Goal: Information Seeking & Learning: Check status

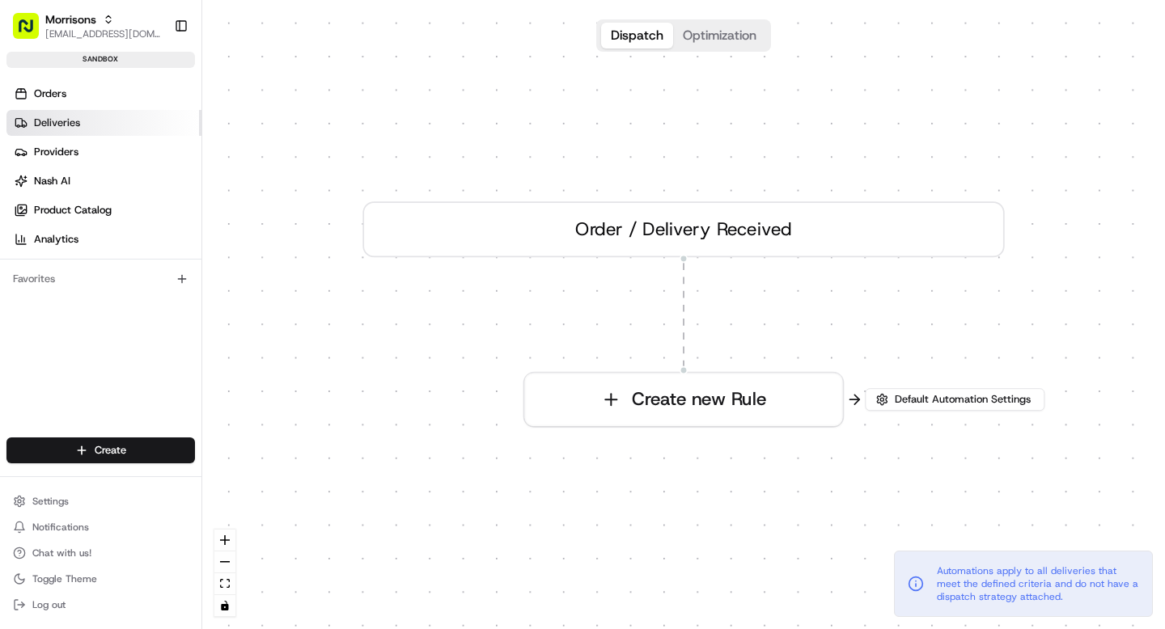
click at [52, 119] on span "Deliveries" at bounding box center [57, 123] width 46 height 15
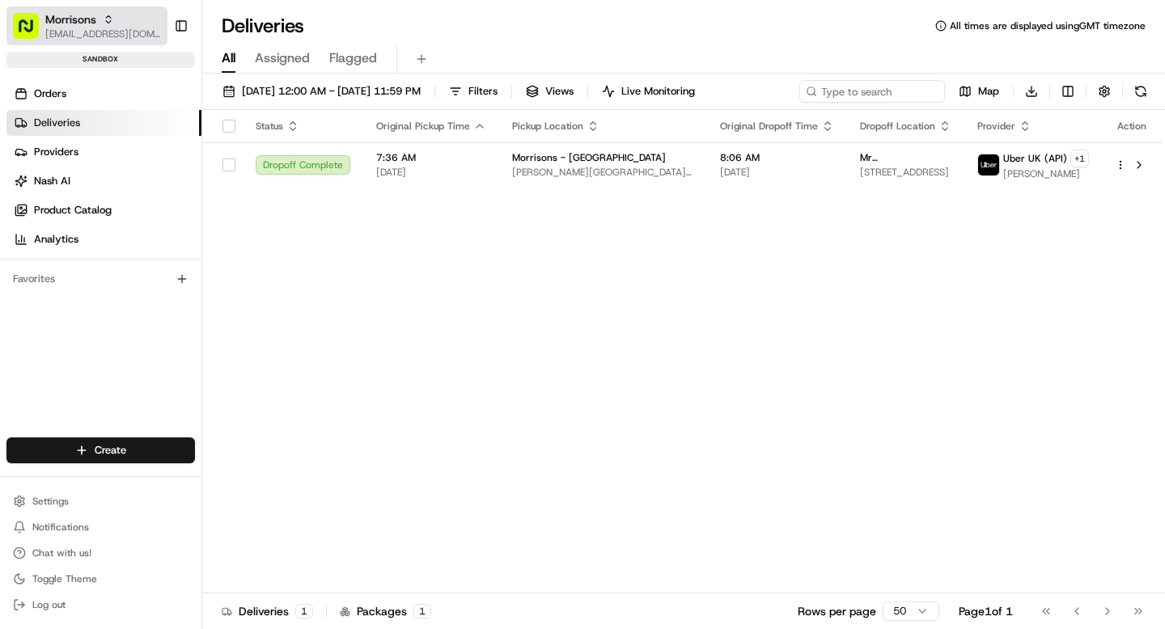
click at [82, 32] on span "[EMAIL_ADDRESS][DOMAIN_NAME]" at bounding box center [103, 34] width 116 height 13
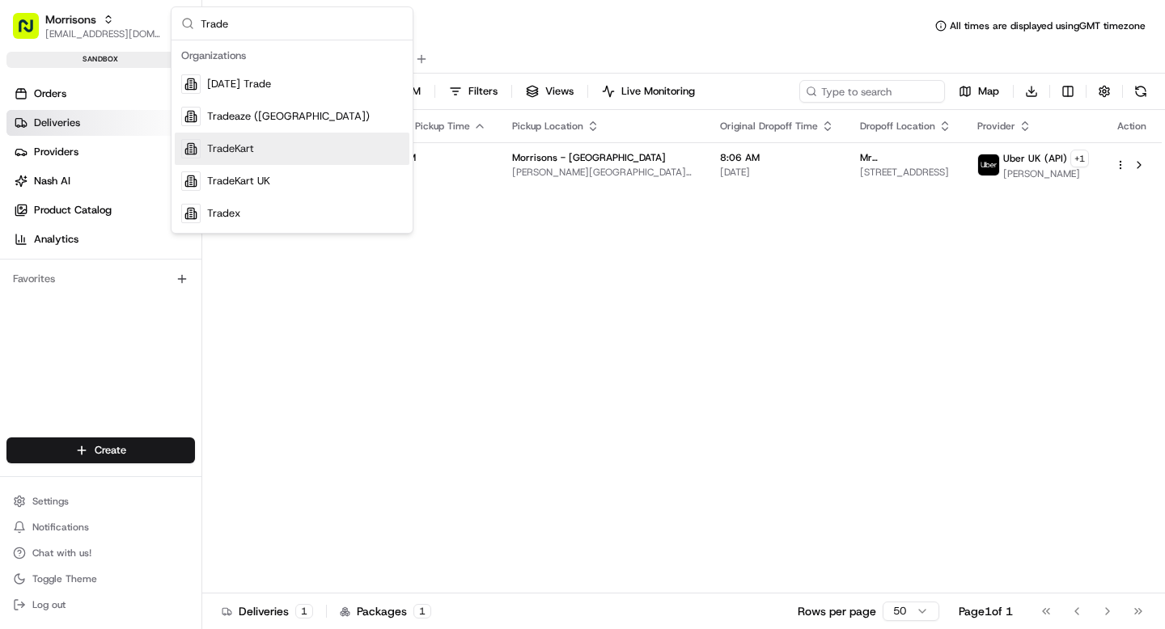
type input "Trade"
click at [231, 152] on span "TradeKart" at bounding box center [230, 149] width 47 height 15
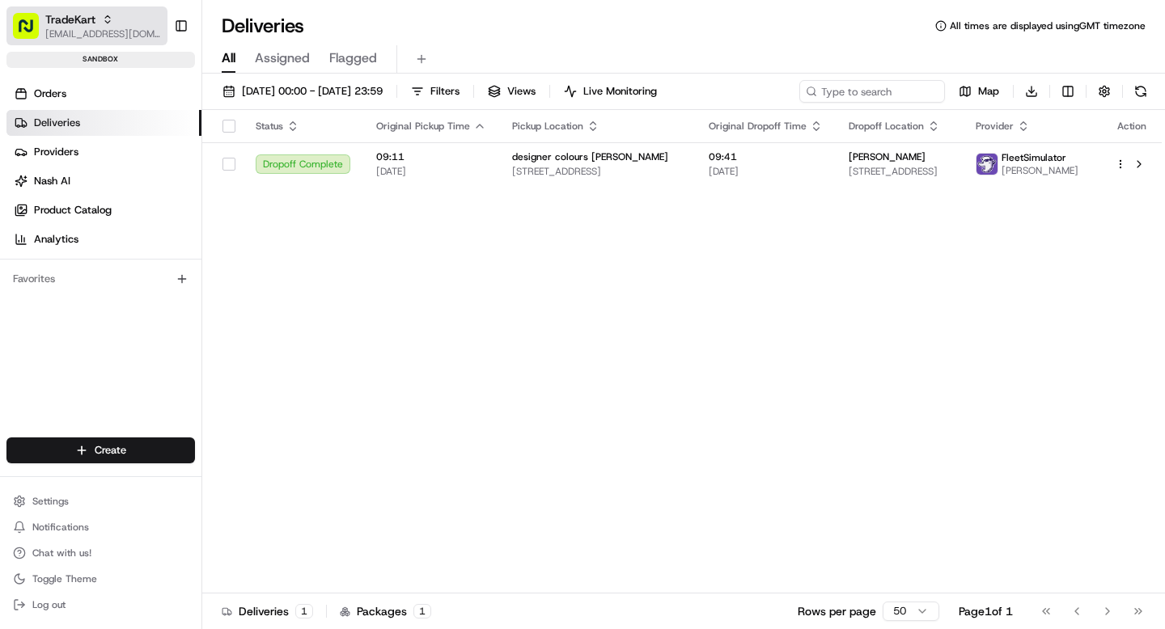
click at [50, 37] on span "[EMAIL_ADDRESS][DOMAIN_NAME]" at bounding box center [103, 34] width 116 height 13
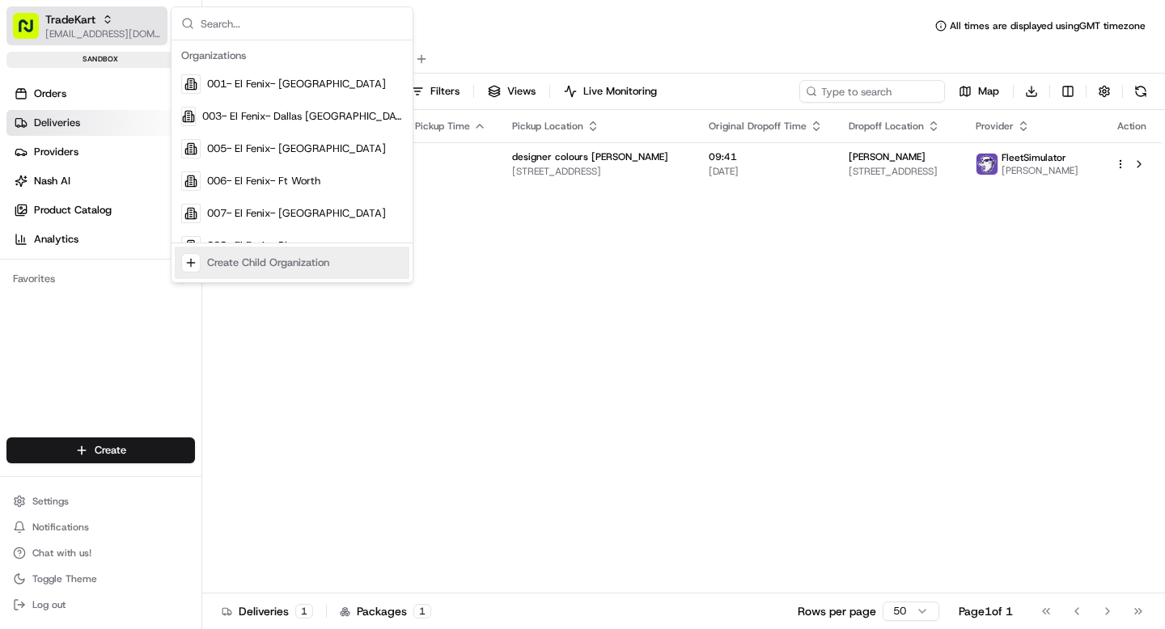
click at [51, 18] on span "TradeKart" at bounding box center [70, 19] width 50 height 16
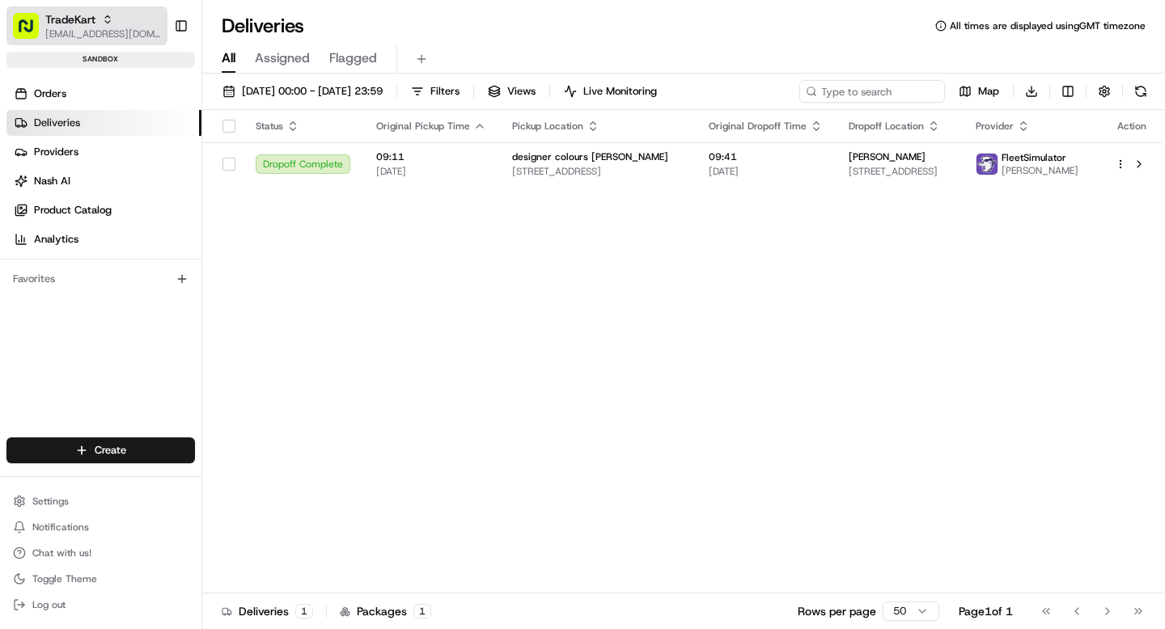
click at [109, 25] on div "TradeKart" at bounding box center [103, 19] width 116 height 16
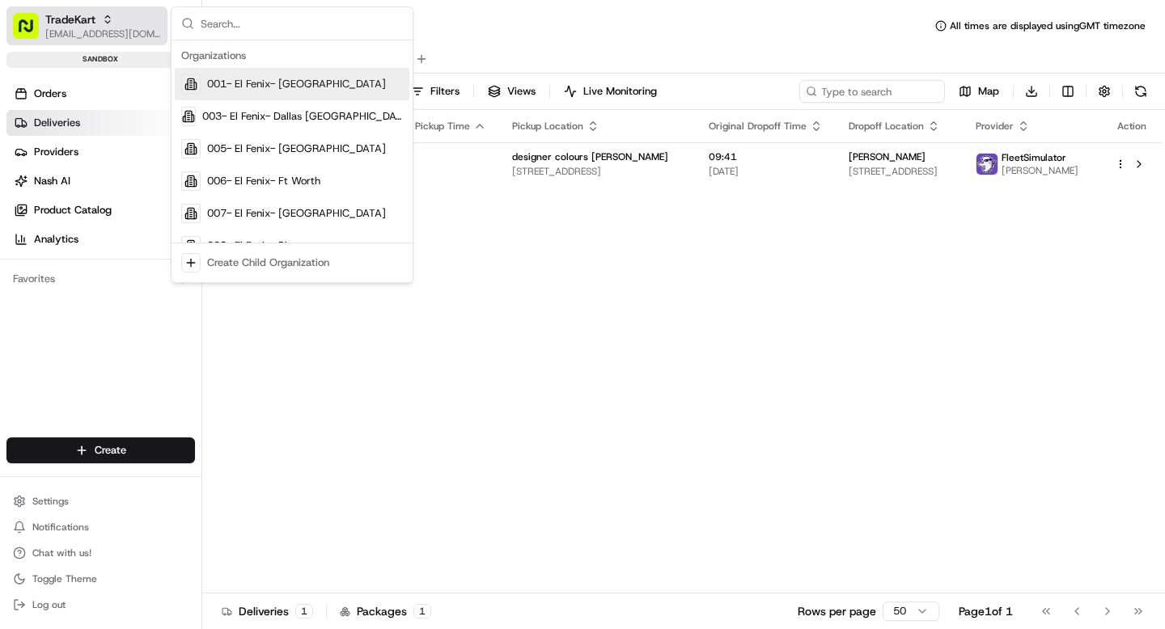
click at [72, 28] on span "[EMAIL_ADDRESS][DOMAIN_NAME]" at bounding box center [103, 34] width 116 height 13
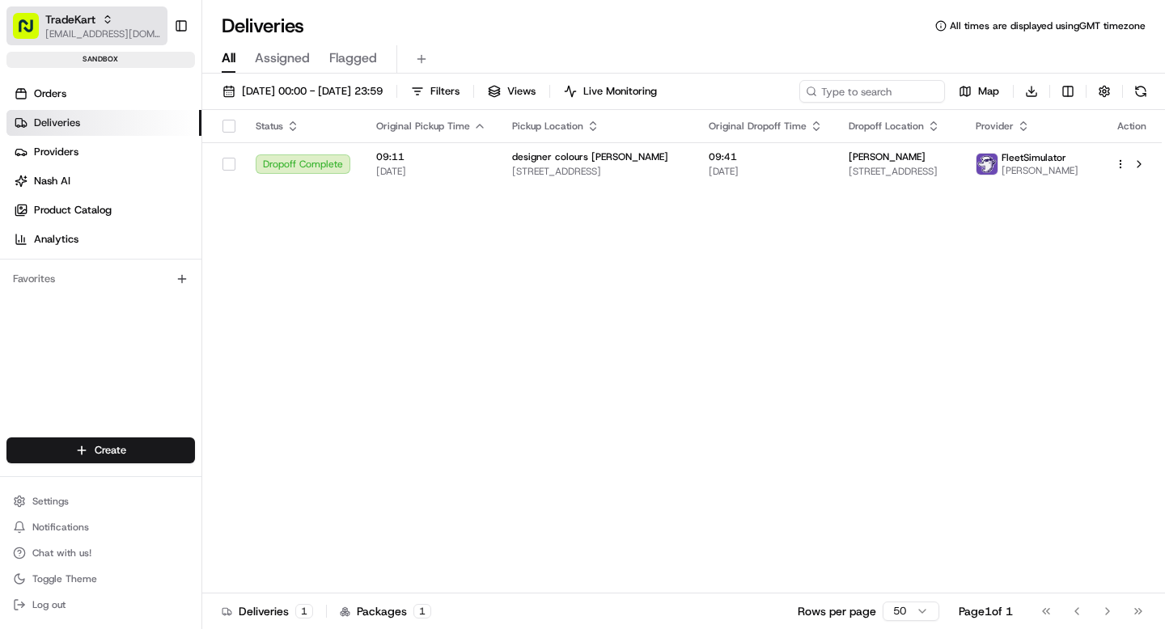
click at [95, 25] on span "TradeKart" at bounding box center [70, 19] width 50 height 16
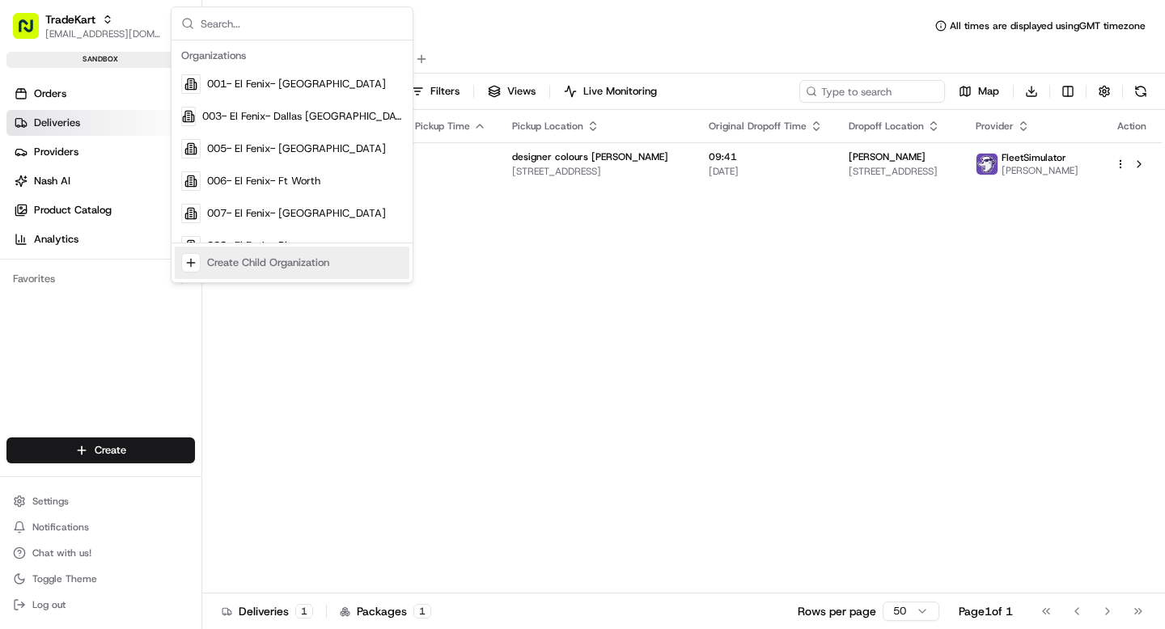
click at [269, 352] on div "Status Original Pickup Time Pickup Location Original Dropoff Time Dropoff Locat…" at bounding box center [681, 352] width 959 height 484
